Goal: Information Seeking & Learning: Learn about a topic

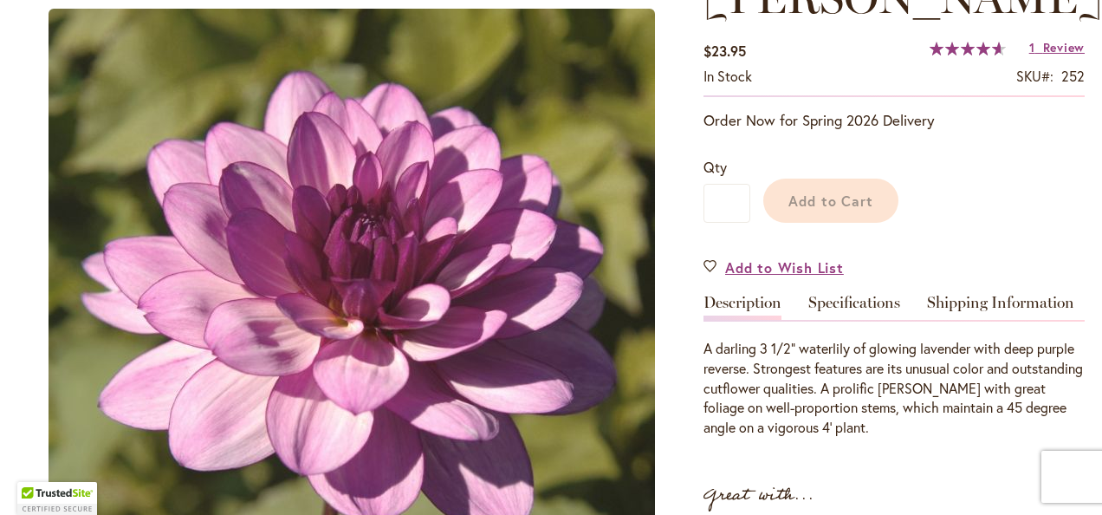
scroll to position [315, 0]
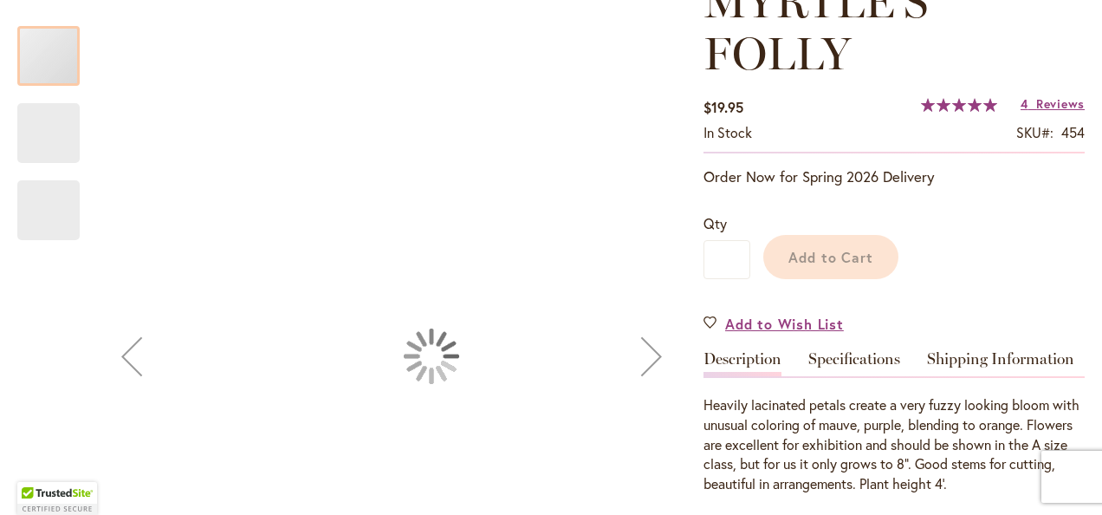
scroll to position [312, 0]
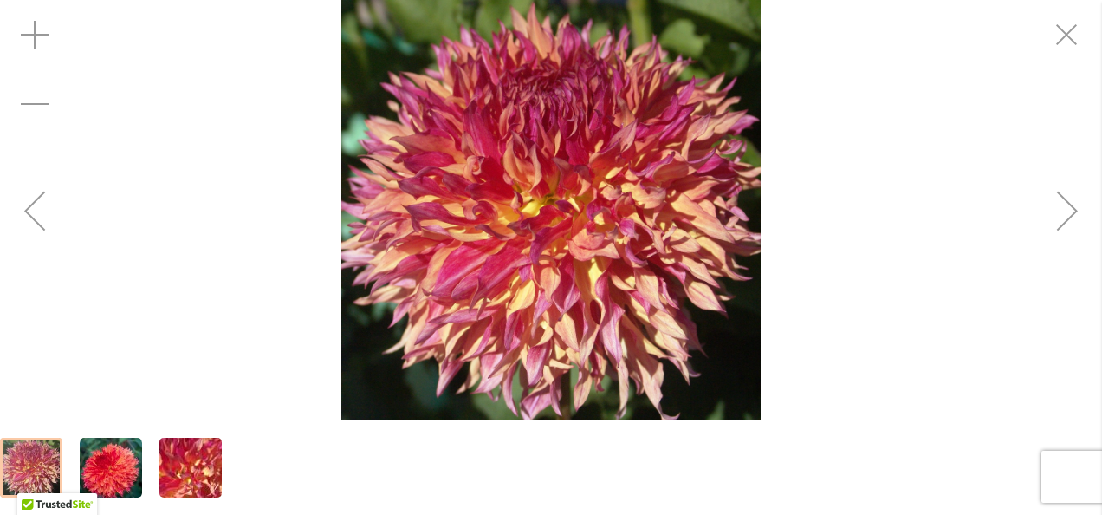
click at [971, 451] on div at bounding box center [551, 467] width 1102 height 94
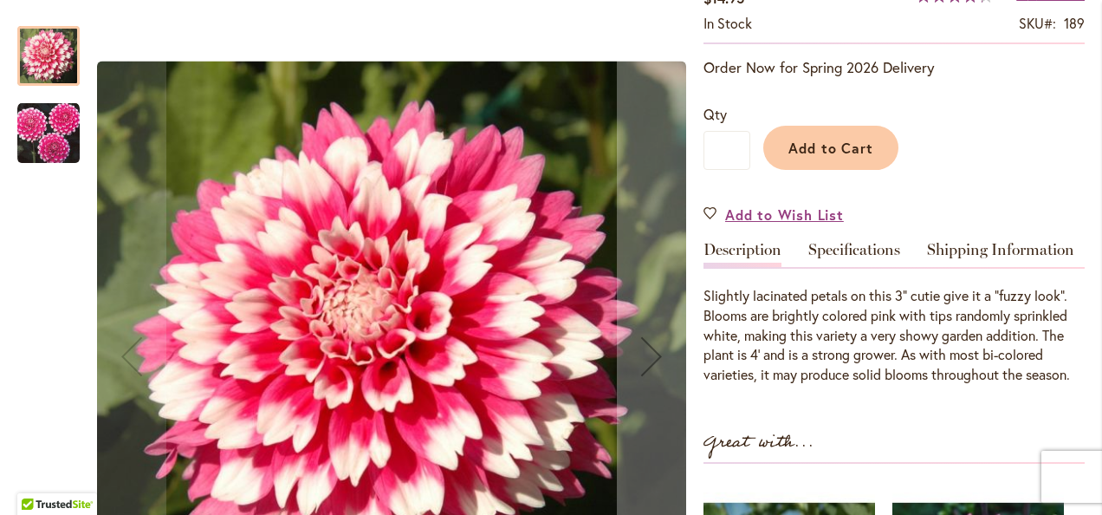
scroll to position [347, 0]
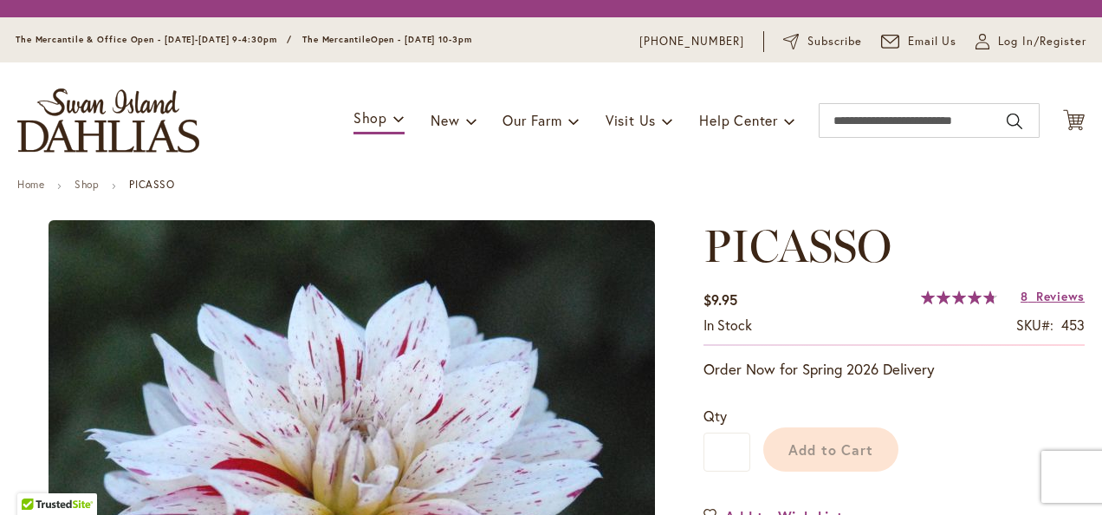
click at [412, 400] on img at bounding box center [352, 523] width 606 height 606
